Goal: Information Seeking & Learning: Find specific fact

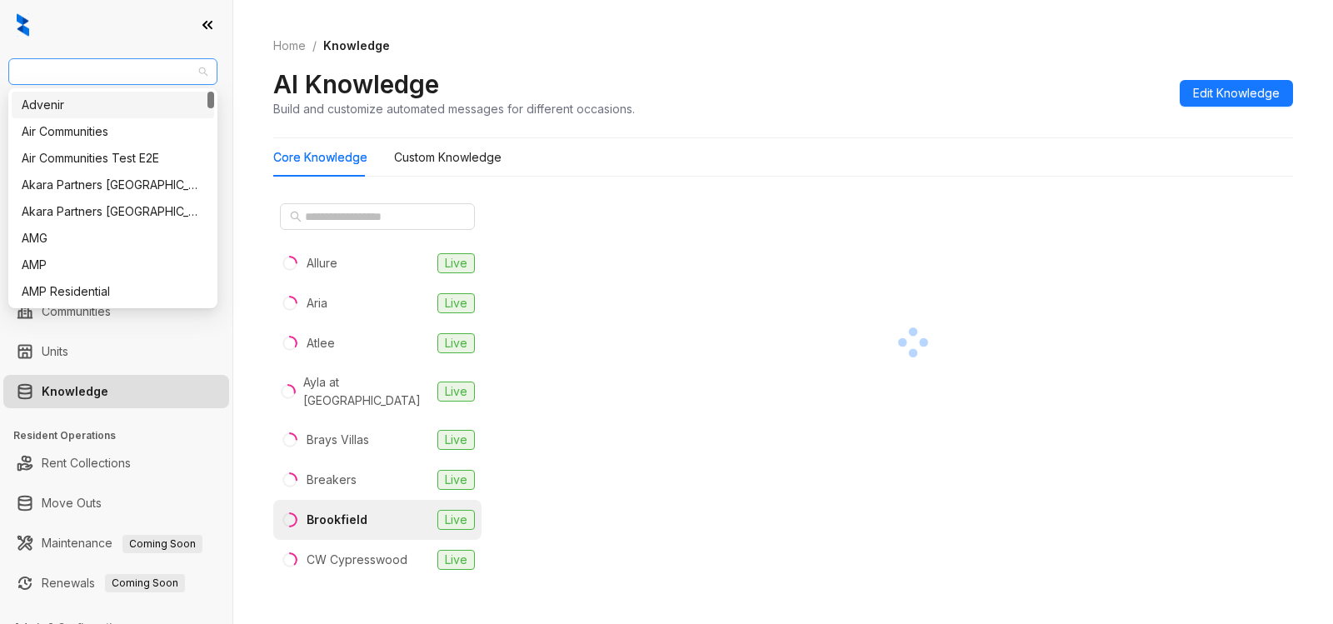
click at [128, 68] on span "United Apartment Group" at bounding box center [112, 71] width 189 height 25
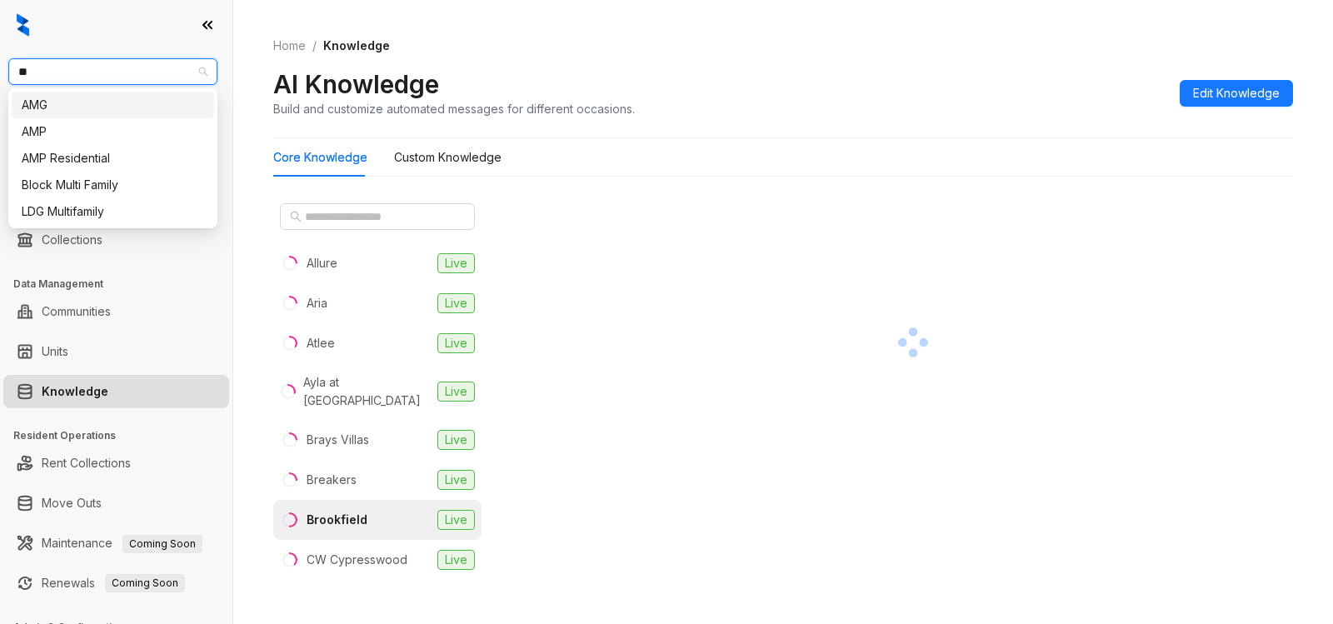
type input "***"
click at [112, 98] on div "AMG" at bounding box center [113, 105] width 182 height 18
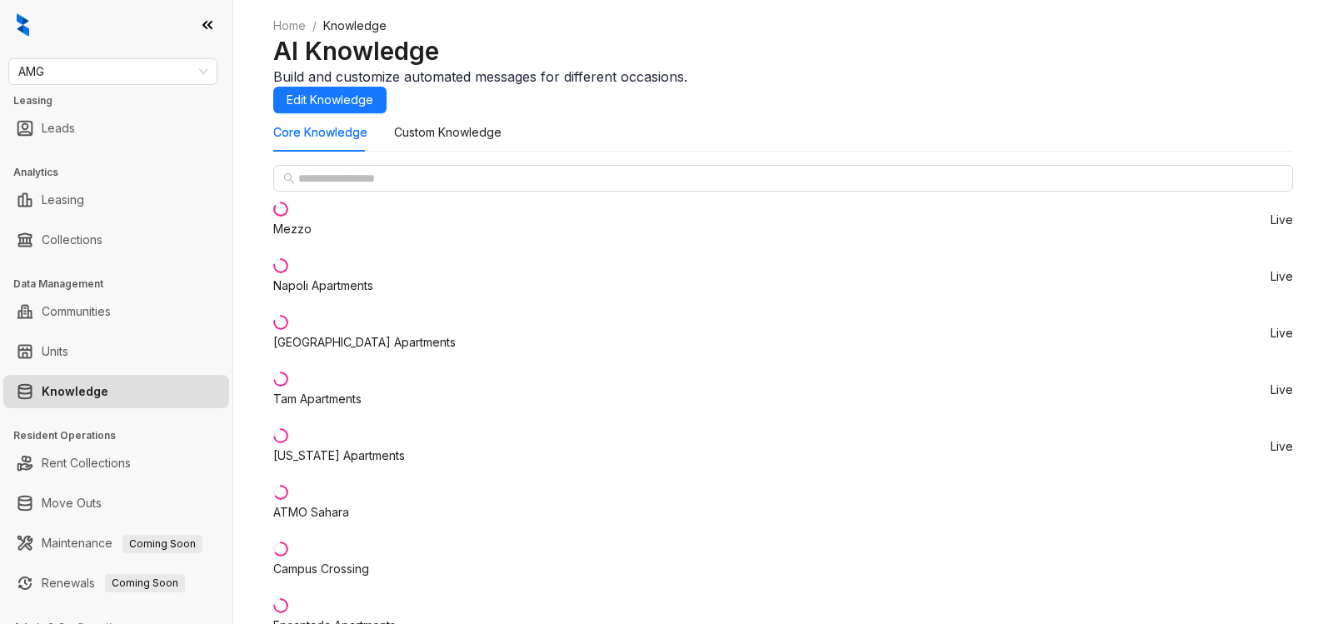
click at [362, 248] on li "Mezzo Live" at bounding box center [783, 220] width 1020 height 57
drag, startPoint x: 548, startPoint y: 352, endPoint x: 1095, endPoint y: 357, distance: 546.5
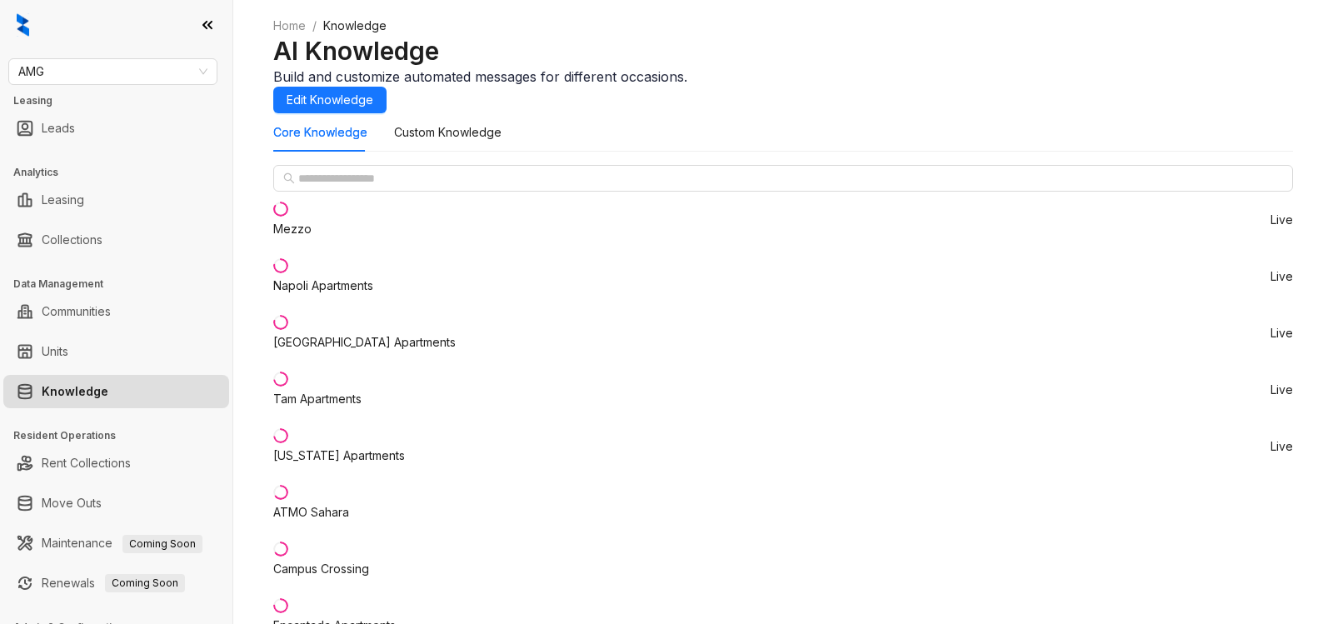
copy div "The security deposit is equivalent to half a month's to a full month's rent bas…"
click at [72, 68] on span "AMG" at bounding box center [112, 71] width 189 height 25
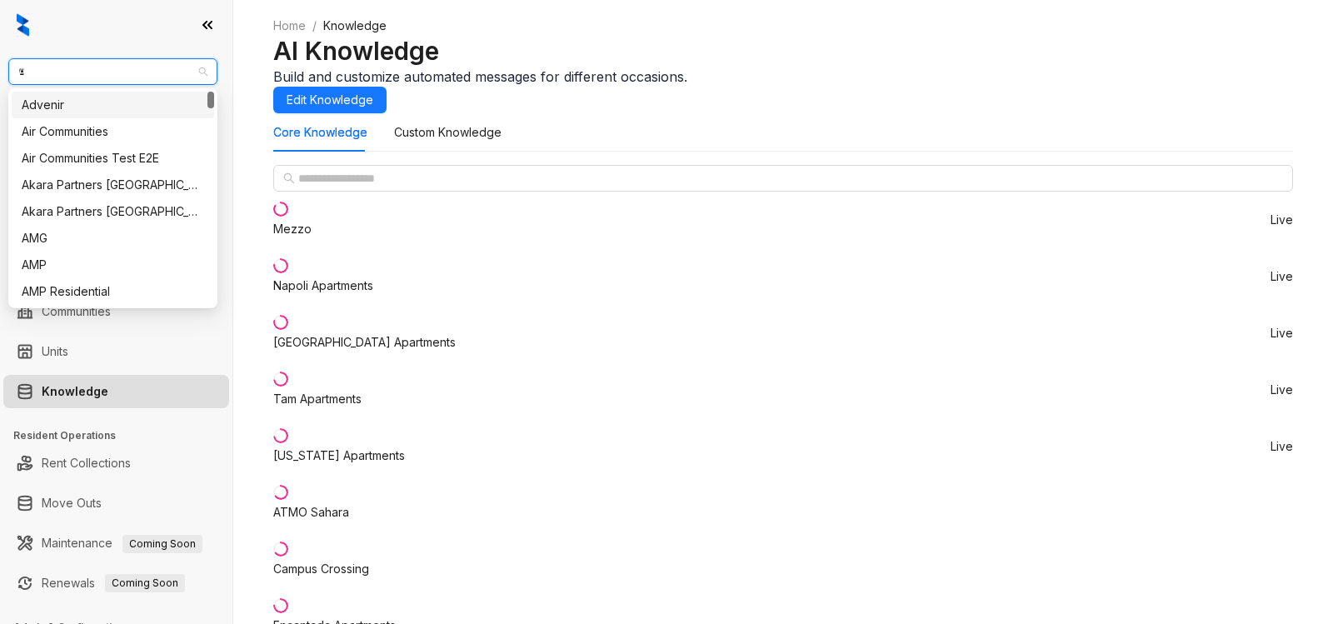
type input "**"
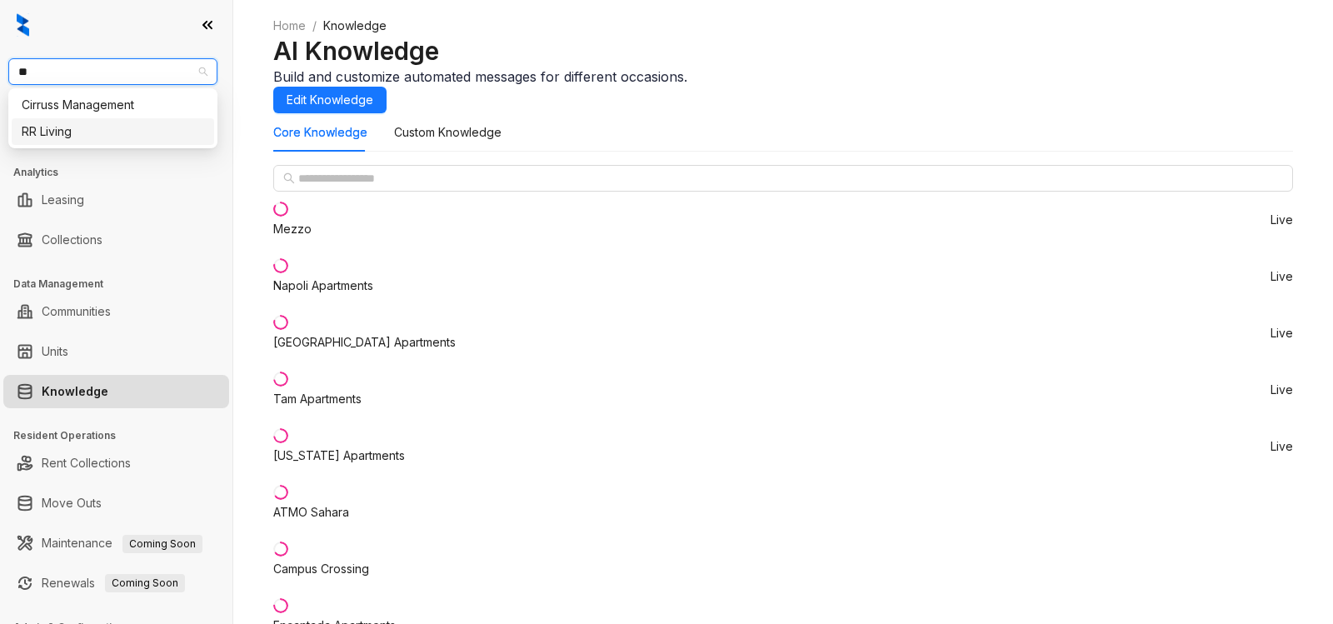
click at [83, 125] on div "RR Living" at bounding box center [113, 131] width 182 height 18
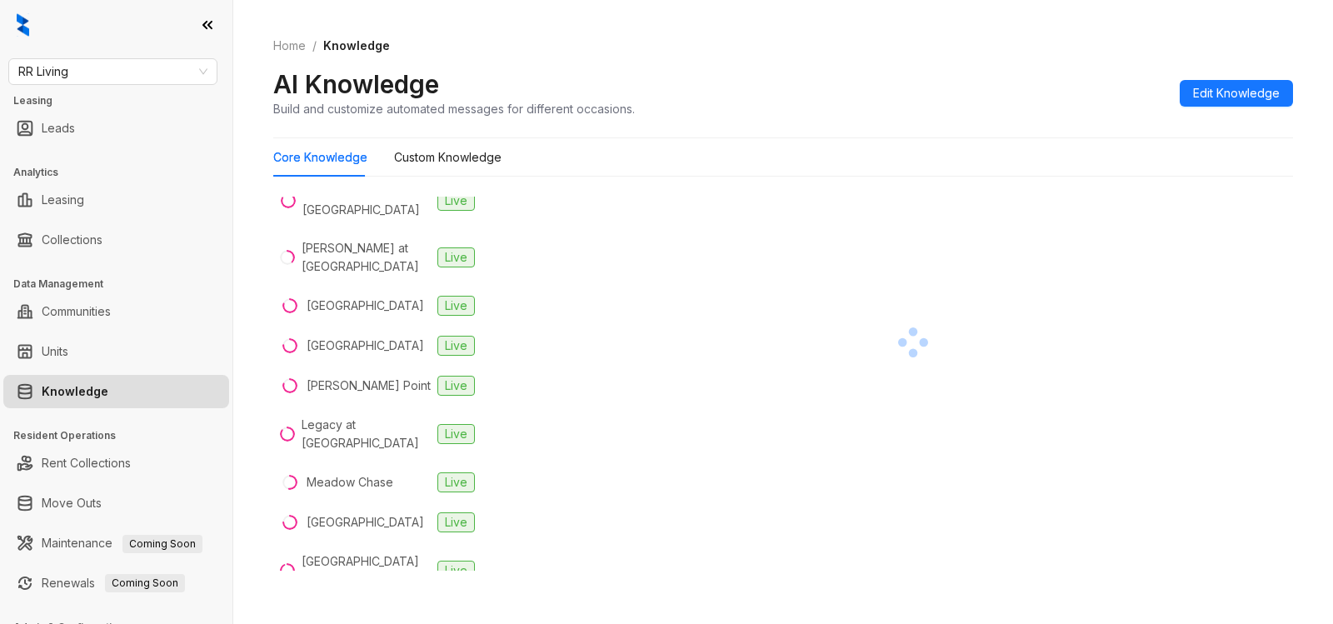
scroll to position [594, 0]
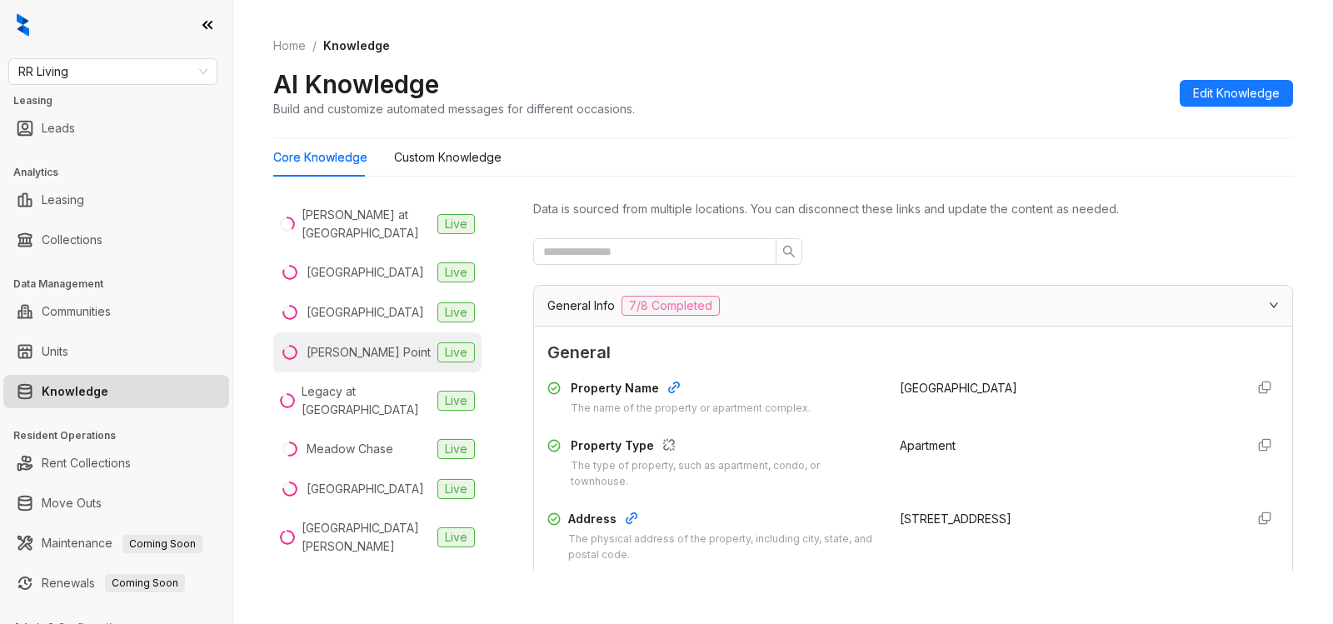
click at [362, 357] on div "Kessler Point" at bounding box center [369, 352] width 124 height 18
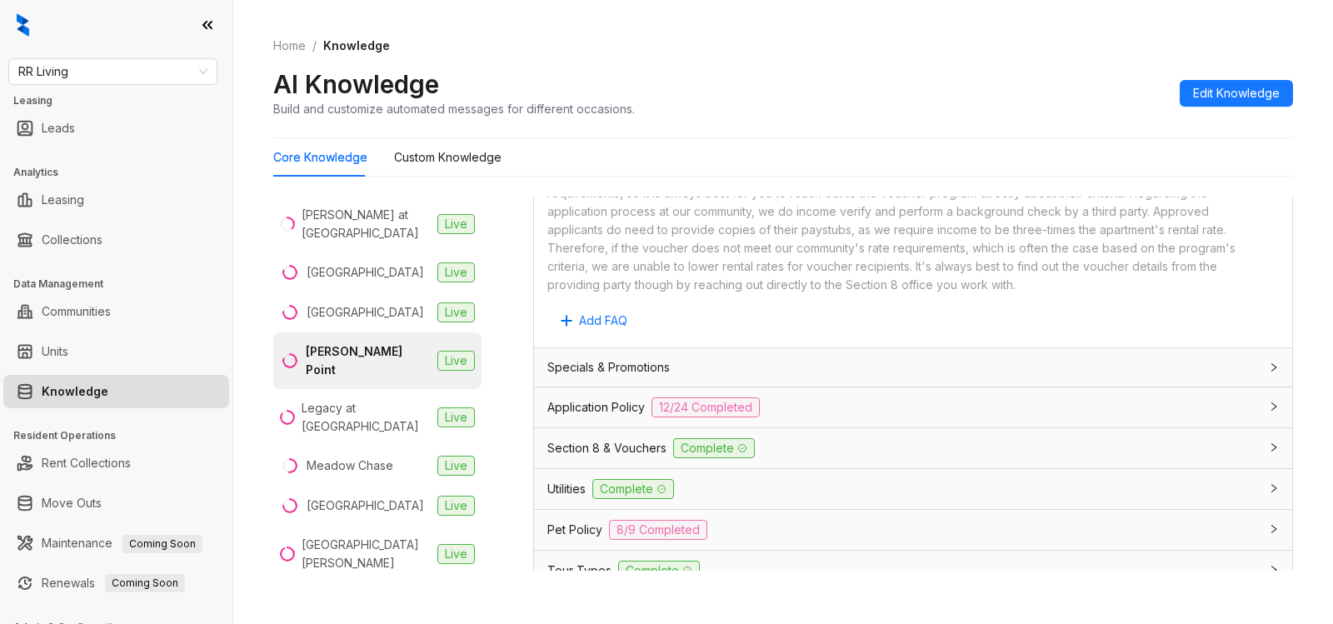
scroll to position [1080, 0]
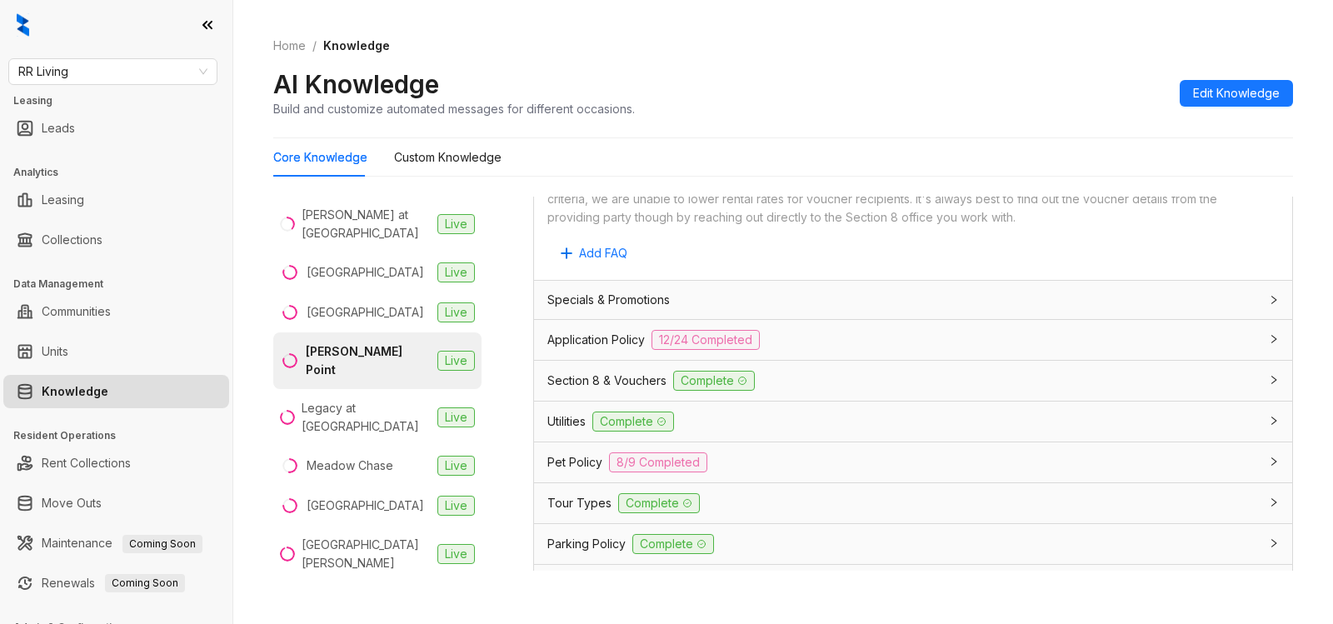
click at [910, 343] on div "Application Policy 12/24 Completed" at bounding box center [902, 340] width 711 height 20
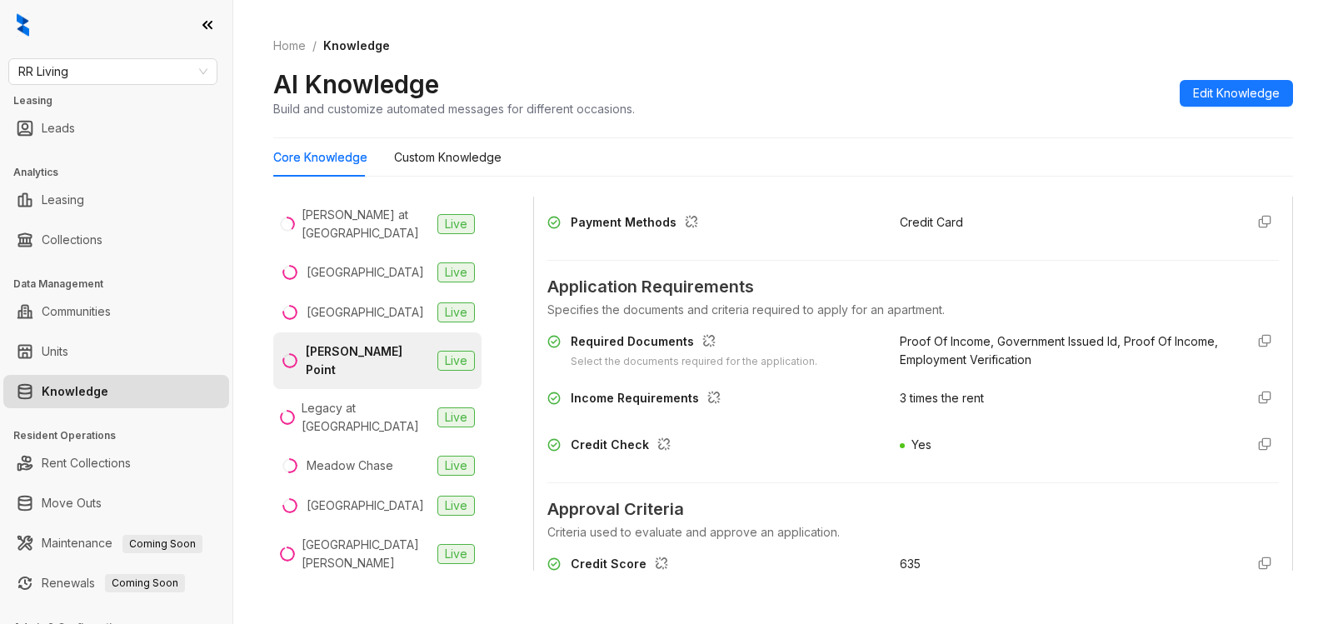
scroll to position [1442, 0]
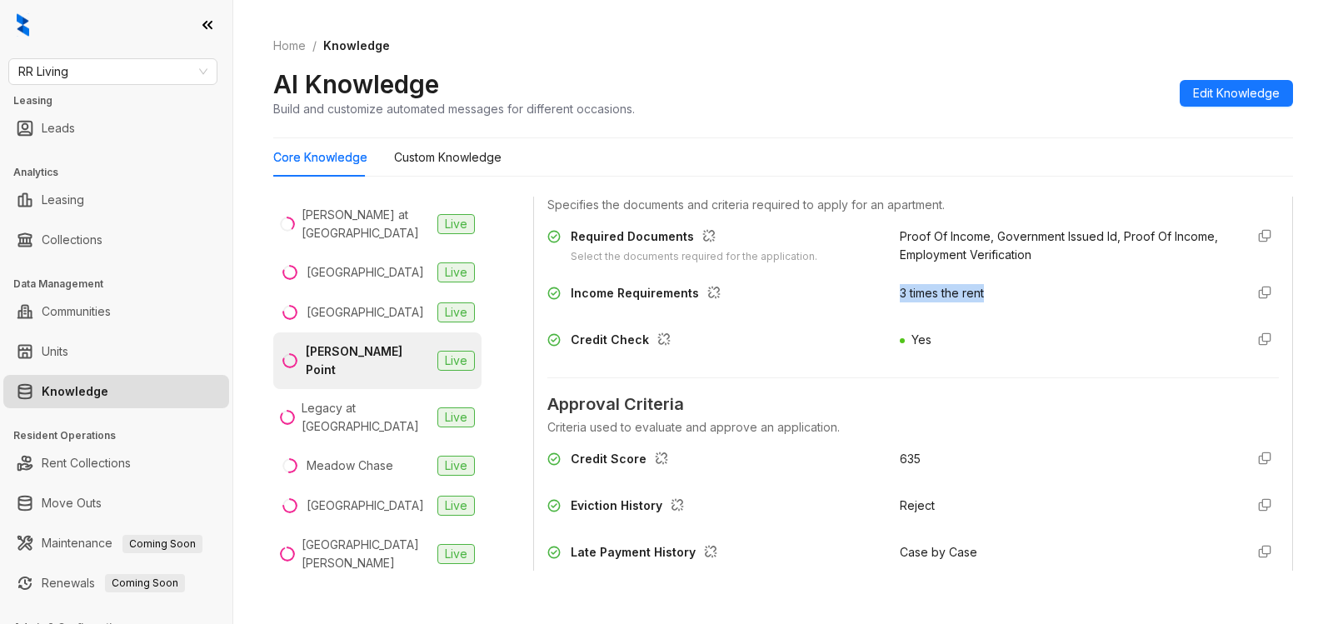
drag, startPoint x: 886, startPoint y: 289, endPoint x: 987, endPoint y: 282, distance: 101.9
click at [987, 282] on div "Required Documents Select the documents required for the application. Proof Of …" at bounding box center [912, 293] width 731 height 144
copy span "3 times the rent"
